Goal: Task Accomplishment & Management: Manage account settings

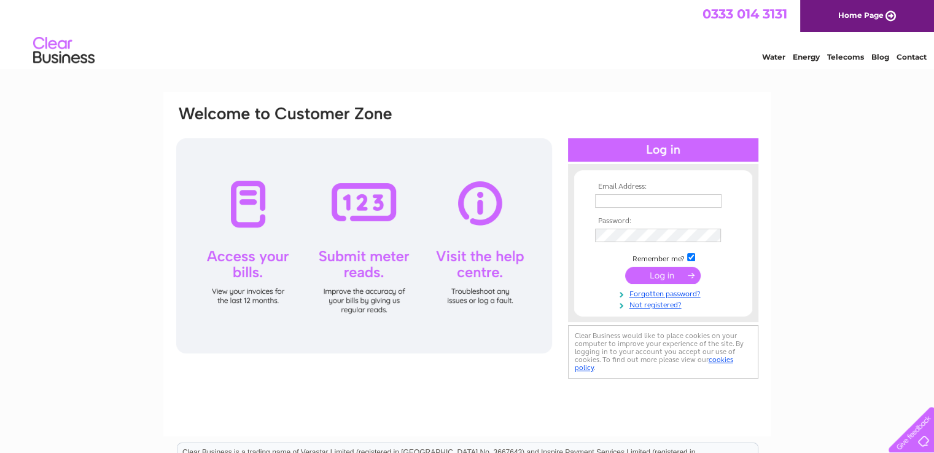
type input "fawad.ahmad@orionpms.org.uk"
click at [653, 277] on input "submit" at bounding box center [663, 275] width 76 height 17
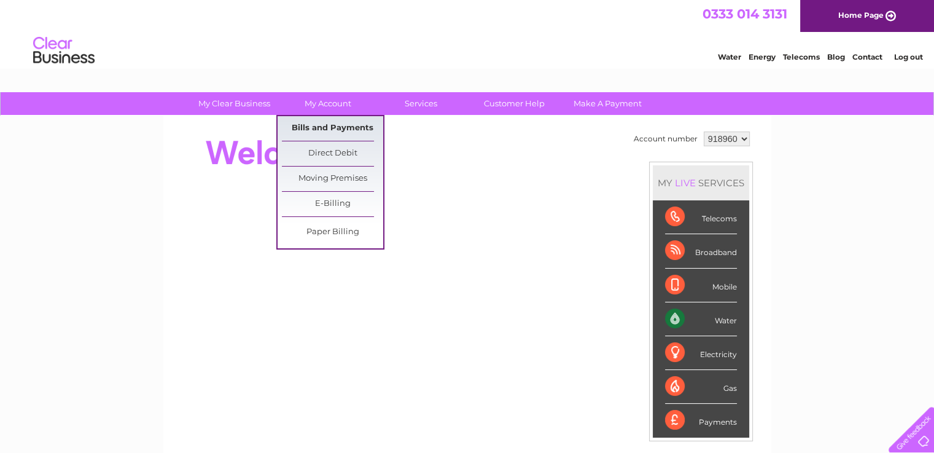
click at [320, 130] on link "Bills and Payments" at bounding box center [332, 128] width 101 height 25
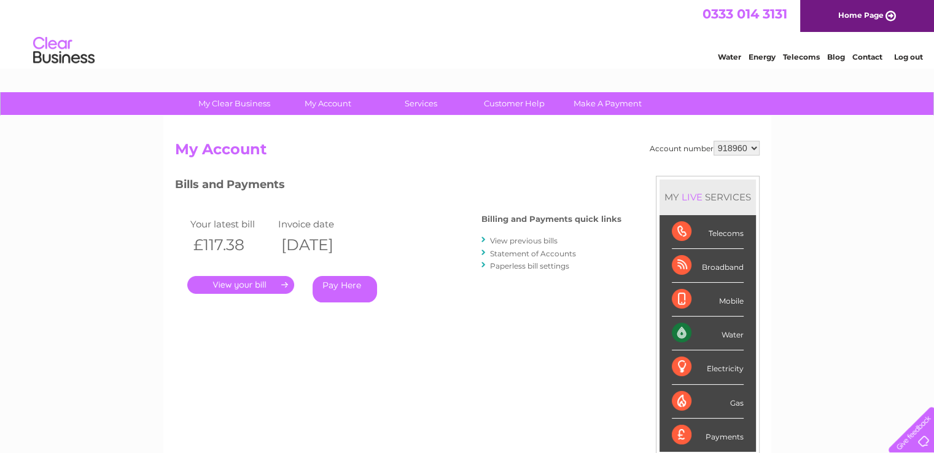
click at [238, 289] on link "." at bounding box center [240, 285] width 107 height 18
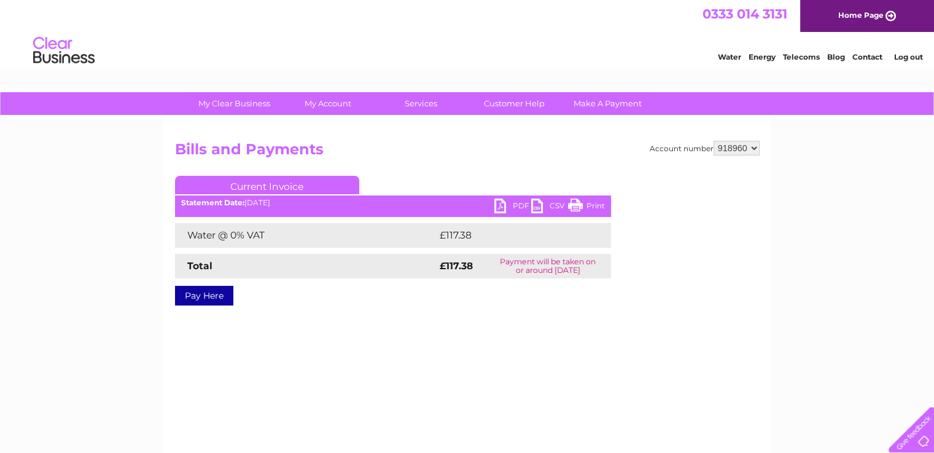
click at [500, 209] on link "PDF" at bounding box center [513, 207] width 37 height 18
